Goal: Find specific page/section

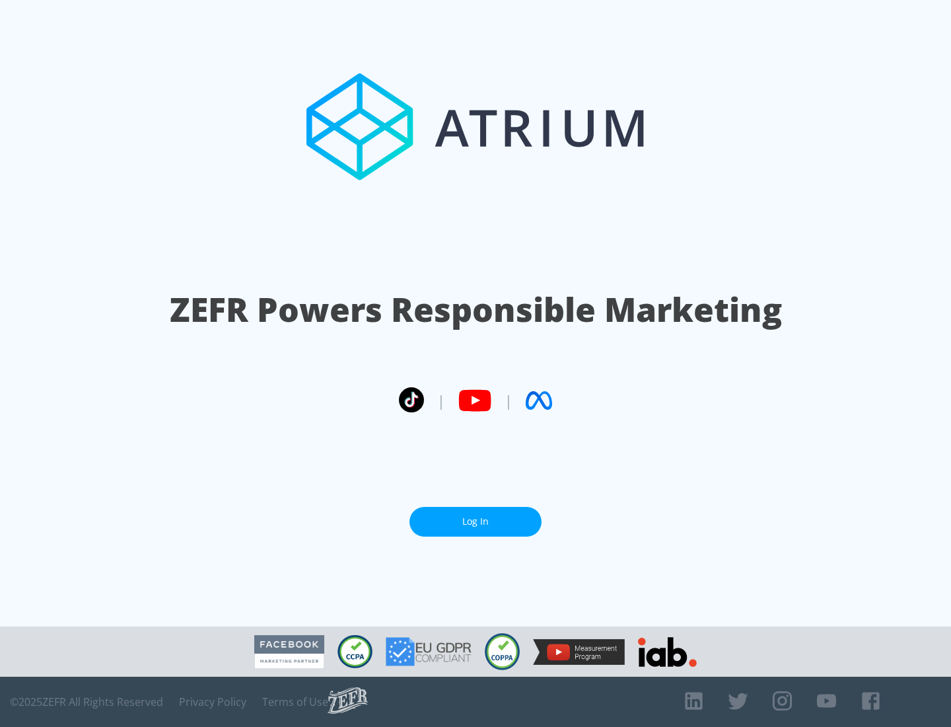
click at [476, 521] on link "Log In" at bounding box center [476, 522] width 132 height 30
